Goal: Transaction & Acquisition: Book appointment/travel/reservation

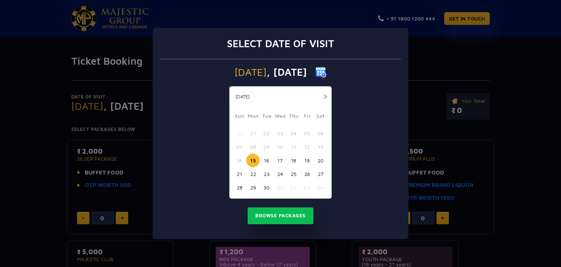
click at [305, 160] on button "19" at bounding box center [307, 160] width 14 height 14
click at [281, 213] on button "Browse Packages" at bounding box center [281, 215] width 66 height 17
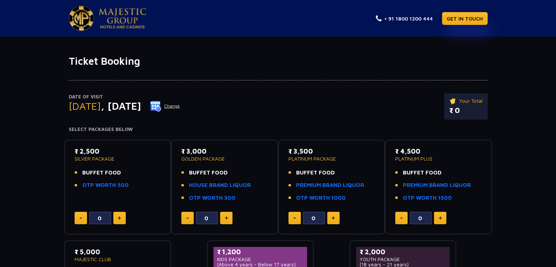
click at [290, 115] on div "Date of Visit [DATE] Change Your Total ₹ 0" at bounding box center [278, 110] width 419 height 34
click at [330, 187] on link "PREMIUM BRAND LIQUOR" at bounding box center [330, 185] width 68 height 8
click at [412, 112] on div "Date of Visit [DATE] Change Your Total ₹ 0" at bounding box center [278, 110] width 419 height 34
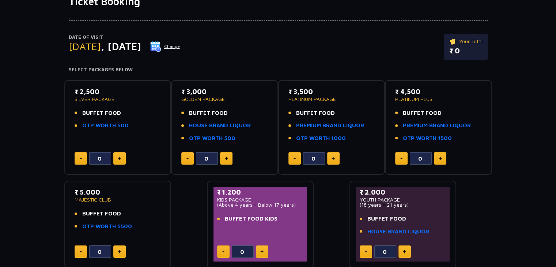
scroll to position [60, 0]
click at [407, 90] on p "₹ 4,500" at bounding box center [438, 91] width 87 height 10
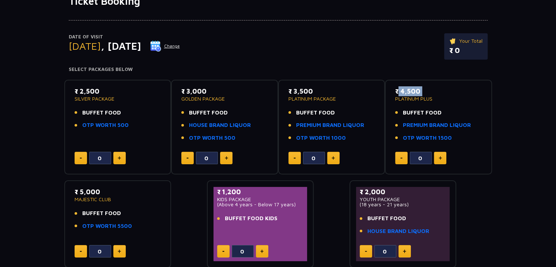
click at [407, 90] on p "₹ 4,500" at bounding box center [438, 91] width 87 height 10
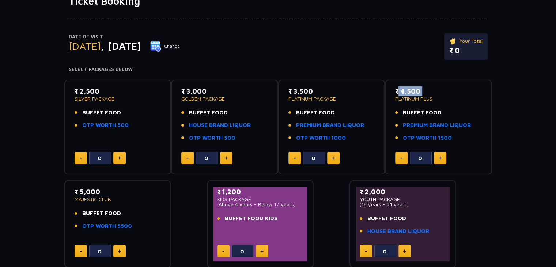
click at [407, 90] on p "₹ 4,500" at bounding box center [438, 91] width 87 height 10
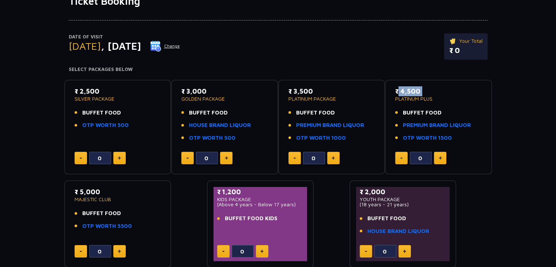
click at [407, 90] on p "₹ 4,500" at bounding box center [438, 91] width 87 height 10
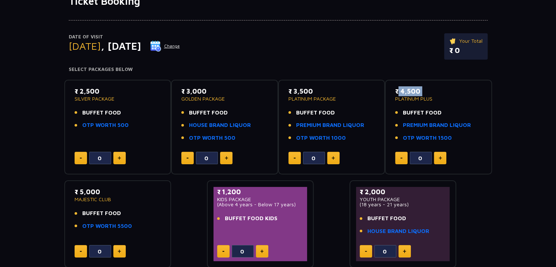
click at [407, 90] on p "₹ 4,500" at bounding box center [438, 91] width 87 height 10
click at [94, 90] on p "₹ 2,500" at bounding box center [118, 91] width 87 height 10
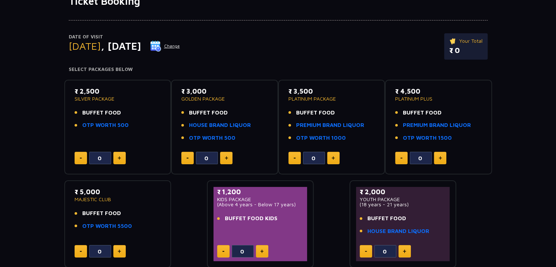
click at [94, 90] on p "₹ 2,500" at bounding box center [118, 91] width 87 height 10
click at [390, 50] on div "Date of Visit [DATE] Change Your Total ₹ 0" at bounding box center [278, 50] width 419 height 34
click at [408, 99] on p "PLATINUM PLUS" at bounding box center [438, 98] width 87 height 5
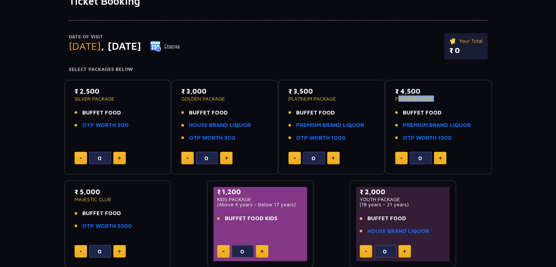
click at [408, 99] on p "PLATINUM PLUS" at bounding box center [438, 98] width 87 height 5
click at [434, 127] on link "PREMIUM BRAND LIQUOR" at bounding box center [437, 125] width 68 height 8
click at [303, 94] on p "₹ 3,500" at bounding box center [331, 91] width 87 height 10
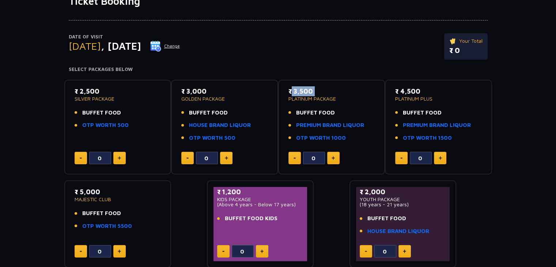
click at [303, 94] on p "₹ 3,500" at bounding box center [331, 91] width 87 height 10
